Goal: Task Accomplishment & Management: Manage account settings

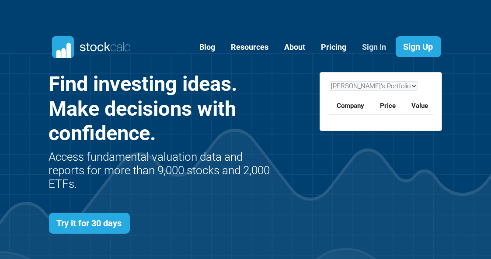
scroll to position [310, 420]
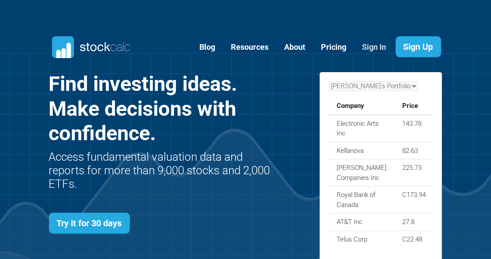
click at [373, 46] on link "Sign In" at bounding box center [374, 47] width 37 height 21
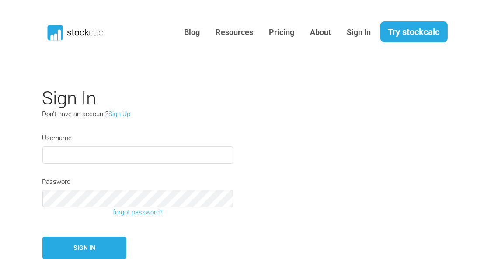
click at [95, 156] on input "text" at bounding box center [137, 154] width 191 height 17
type input "briand"
click at [42, 237] on button "Sign In" at bounding box center [84, 248] width 84 height 22
